Goal: Check status: Check status

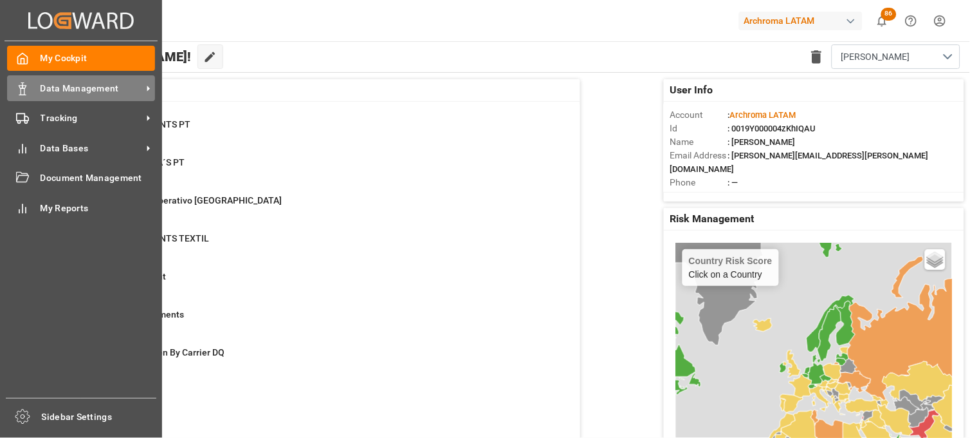
click at [50, 98] on div "Data Management Data Management" at bounding box center [81, 87] width 148 height 25
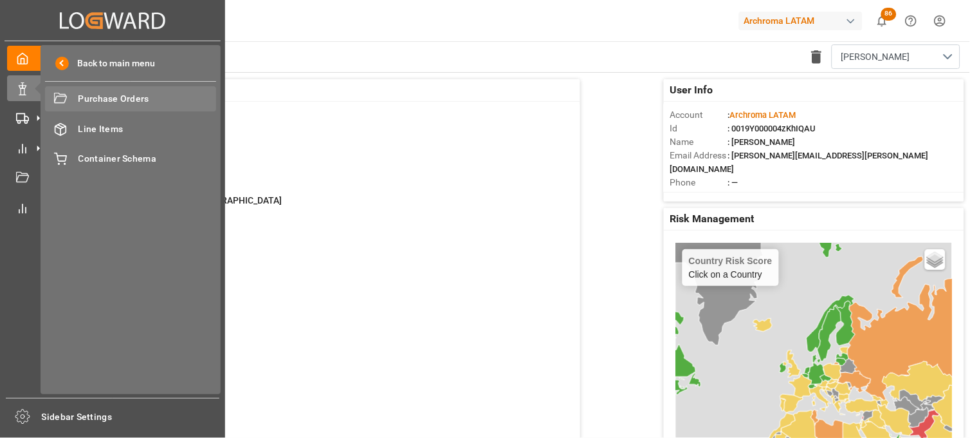
click at [76, 98] on div "Purchase Orders Purchase Orders" at bounding box center [130, 98] width 171 height 25
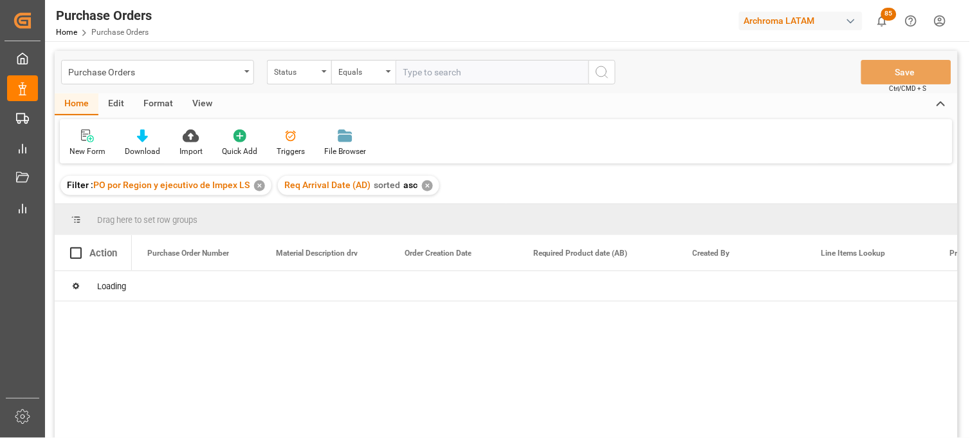
click at [323, 76] on div "Purchase Orders Status Equals Save Ctrl/CMD + S Home Edit Format View New Form …" at bounding box center [506, 261] width 903 height 421
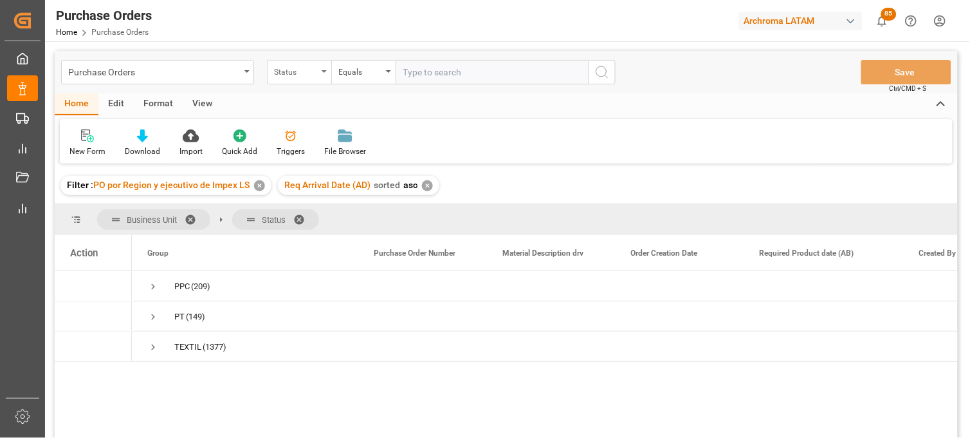
click at [324, 78] on div "Status" at bounding box center [299, 72] width 64 height 24
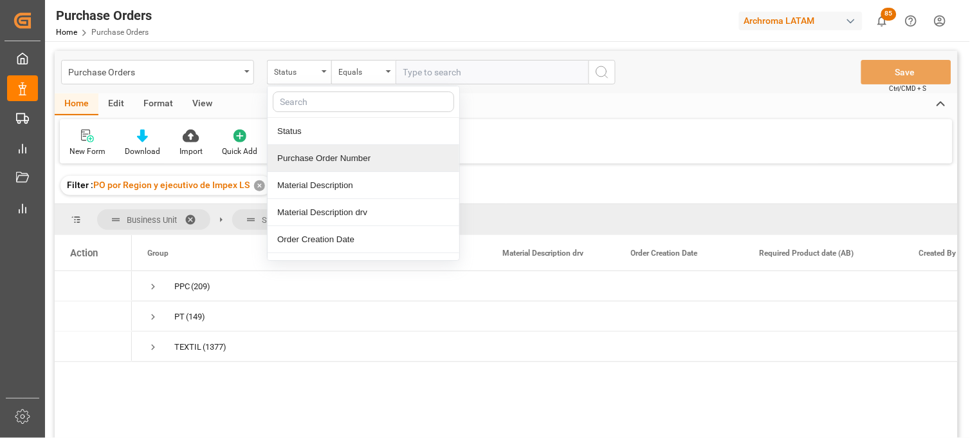
click at [322, 151] on div "Purchase Order Number" at bounding box center [364, 158] width 192 height 27
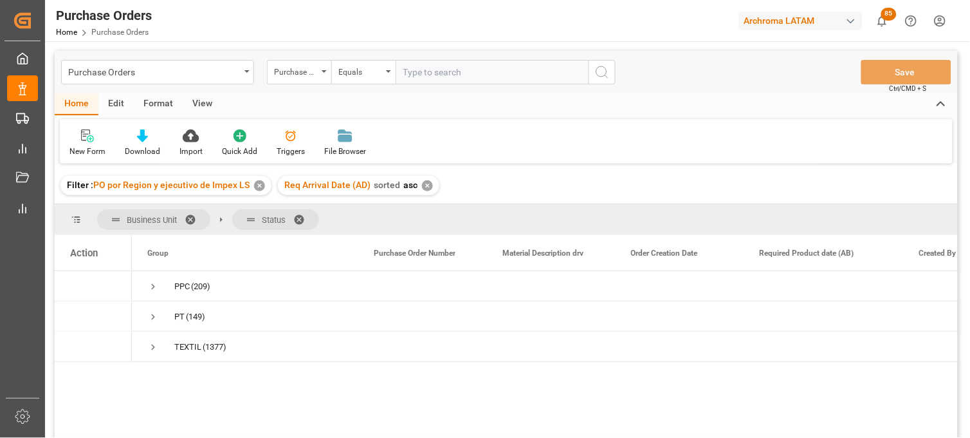
click at [439, 78] on input "text" at bounding box center [492, 72] width 193 height 24
paste input "4504642535"
type input "4504642535"
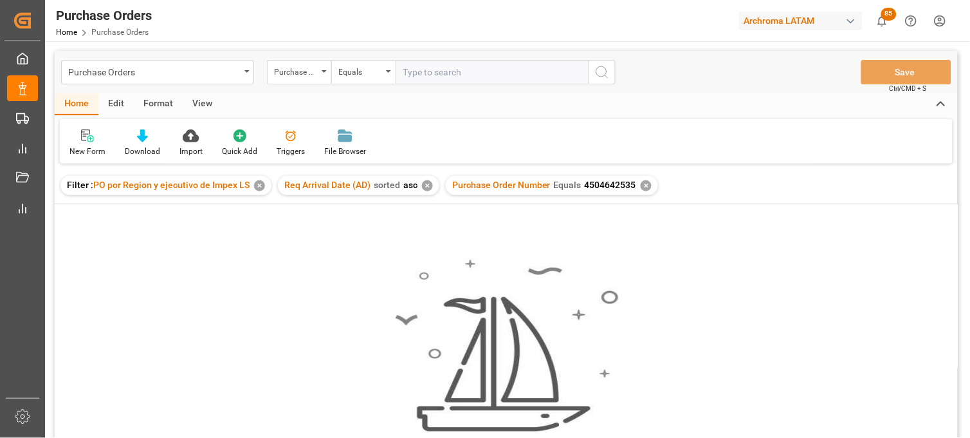
click at [641, 184] on div "✕" at bounding box center [646, 185] width 11 height 11
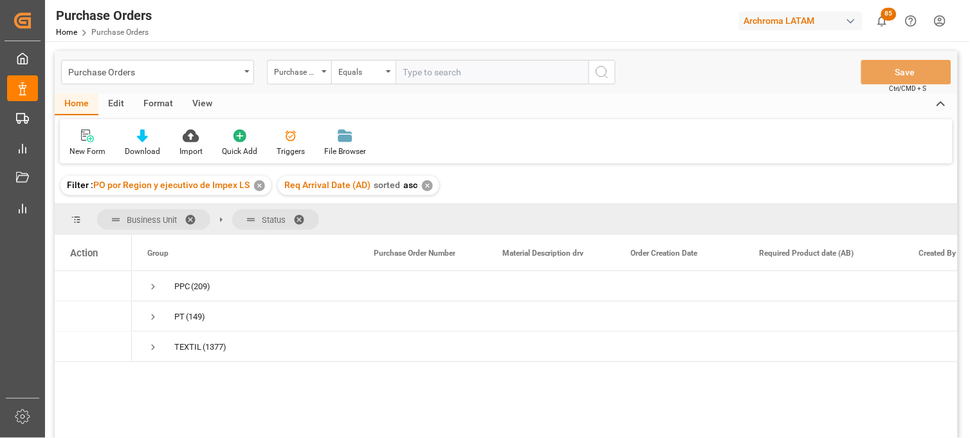
click at [426, 185] on div "✕" at bounding box center [427, 185] width 11 height 11
click at [262, 187] on div "✕" at bounding box center [259, 185] width 11 height 11
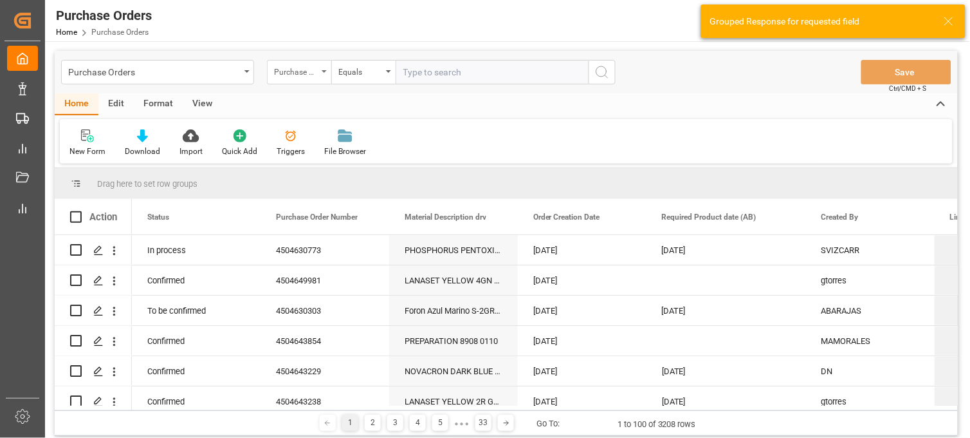
click at [303, 78] on div "Purchase Order Number" at bounding box center [299, 72] width 64 height 24
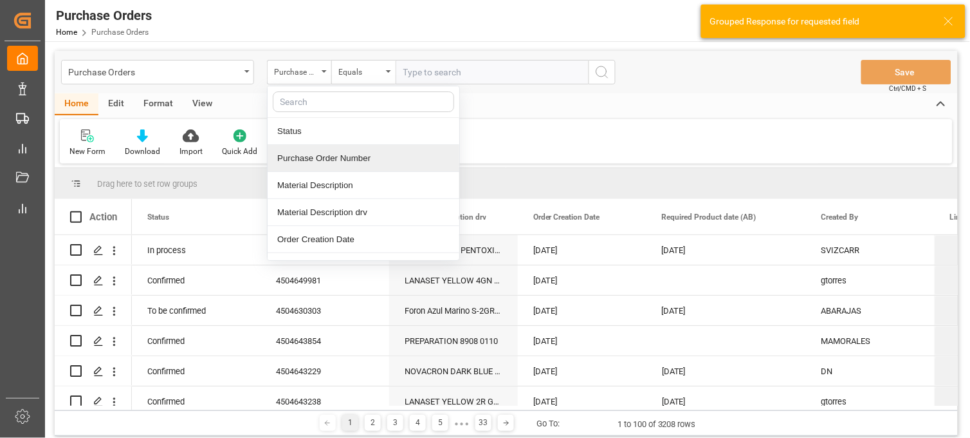
drag, startPoint x: 341, startPoint y: 155, endPoint x: 406, endPoint y: 90, distance: 91.9
click at [342, 155] on div "Purchase Order Number" at bounding box center [364, 158] width 192 height 27
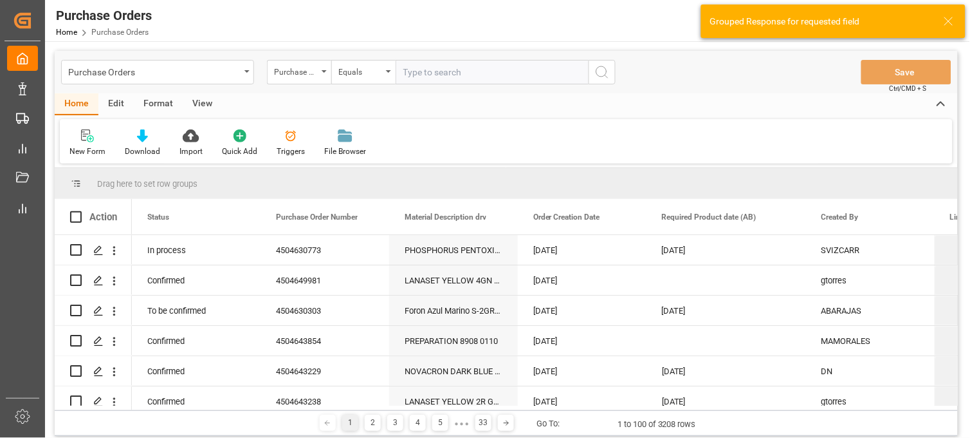
click at [422, 76] on input "text" at bounding box center [492, 72] width 193 height 24
paste input "4504642535"
type input "4504642535"
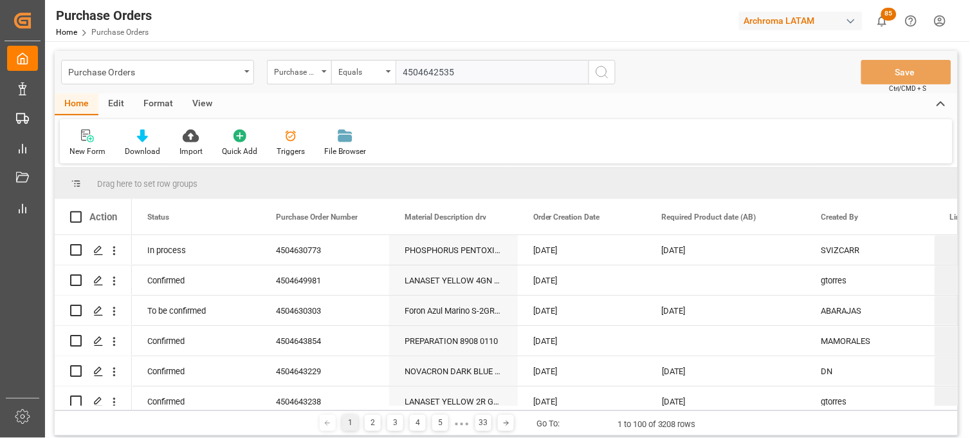
drag, startPoint x: 404, startPoint y: 73, endPoint x: 417, endPoint y: 73, distance: 12.9
click at [403, 73] on input "4504642535" at bounding box center [492, 72] width 193 height 24
click at [462, 75] on input "4504642535" at bounding box center [492, 72] width 193 height 24
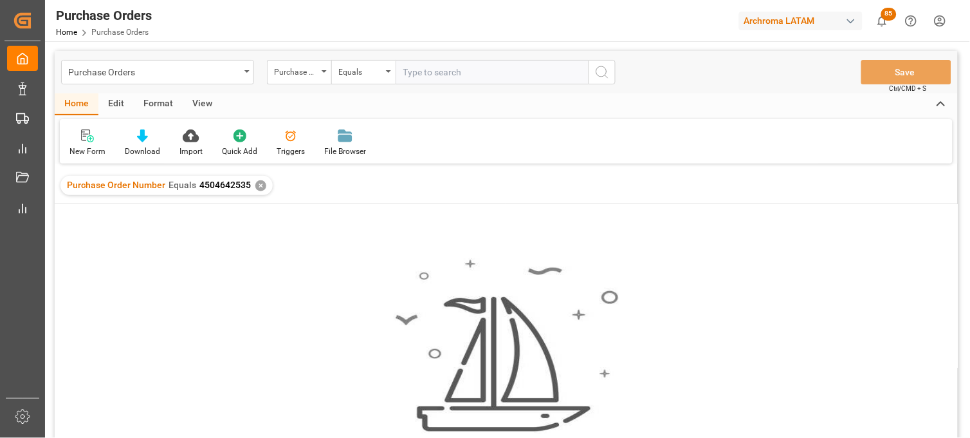
click at [260, 189] on div "✕" at bounding box center [260, 185] width 11 height 11
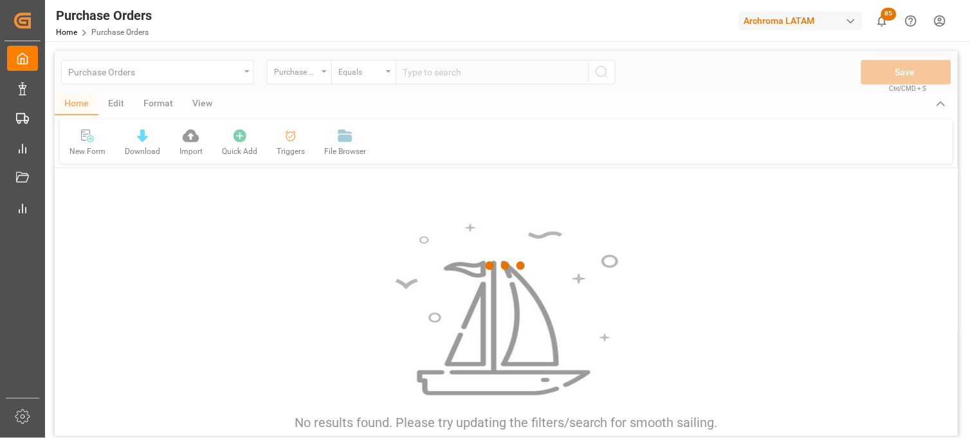
click at [465, 73] on div at bounding box center [506, 266] width 903 height 430
click at [458, 72] on div at bounding box center [506, 266] width 903 height 430
click at [440, 72] on div at bounding box center [506, 266] width 903 height 430
click at [428, 72] on div at bounding box center [506, 266] width 903 height 430
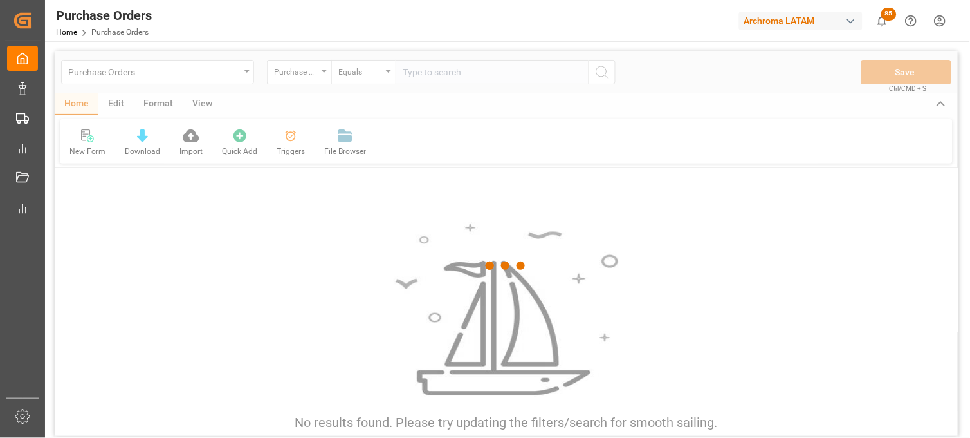
click at [418, 72] on div at bounding box center [506, 266] width 903 height 430
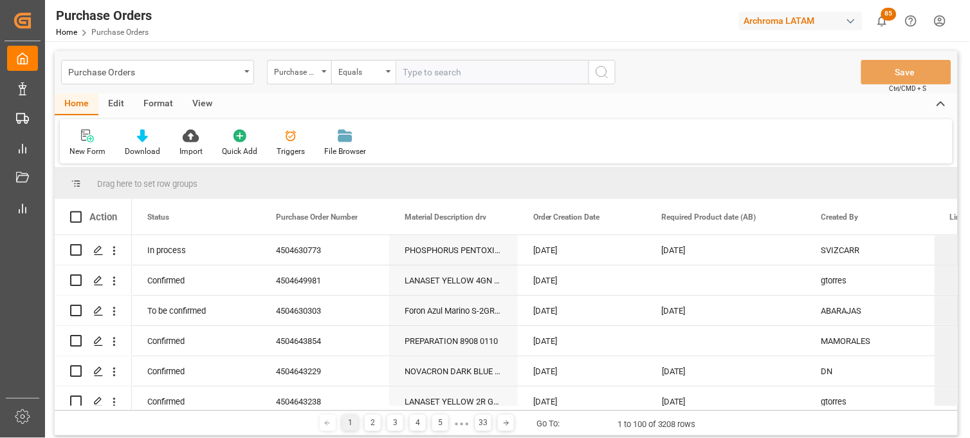
click at [418, 72] on input "text" at bounding box center [492, 72] width 193 height 24
paste input "4504642534"
type input "4504642534"
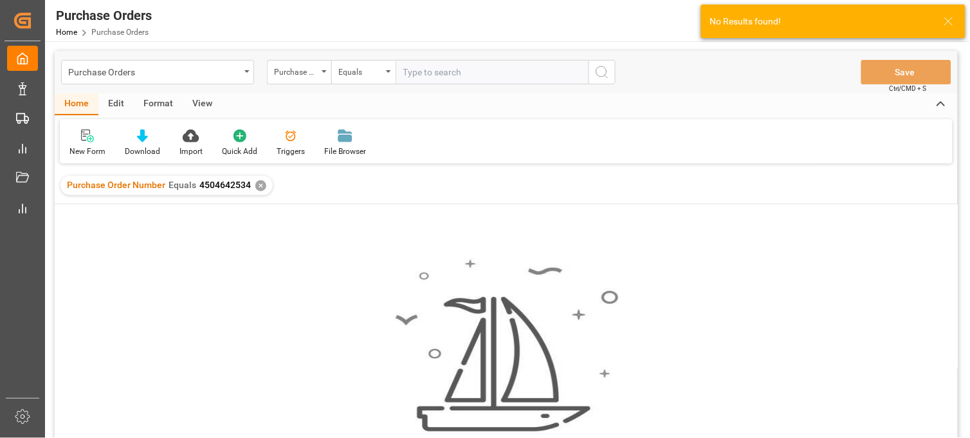
click at [259, 188] on div "✕" at bounding box center [260, 185] width 11 height 11
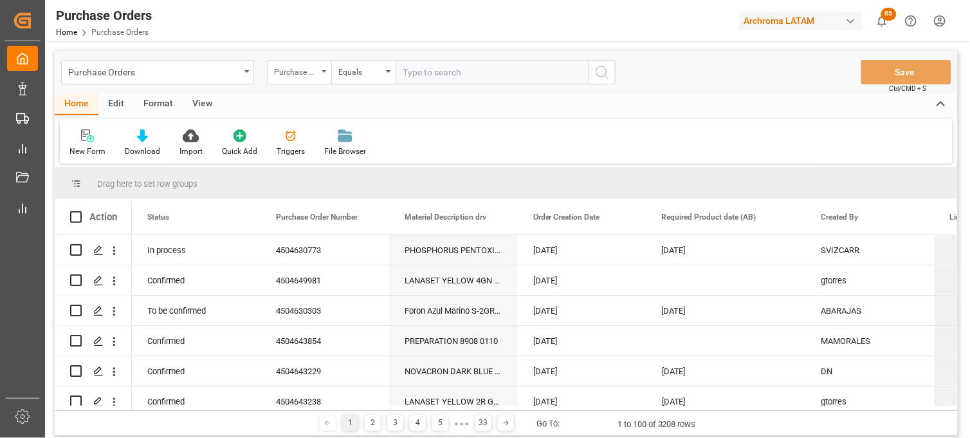
click at [322, 78] on div "Purchase Order Number" at bounding box center [299, 72] width 64 height 24
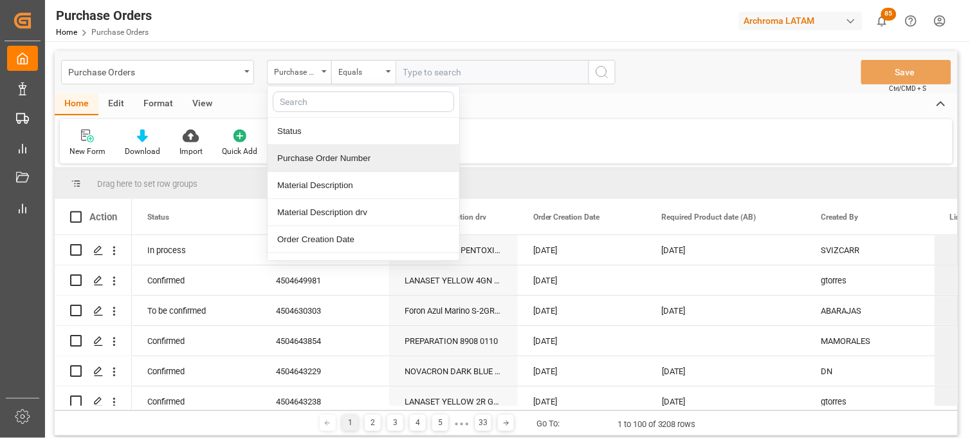
click at [326, 160] on div "Purchase Order Number" at bounding box center [364, 158] width 192 height 27
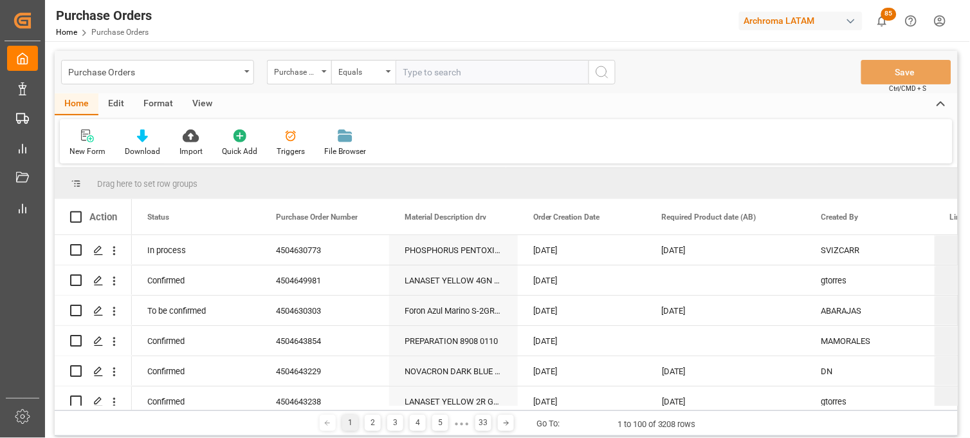
click at [420, 78] on input "text" at bounding box center [492, 72] width 193 height 24
paste input "4504646433"
type input "4504646433"
